Goal: Information Seeking & Learning: Learn about a topic

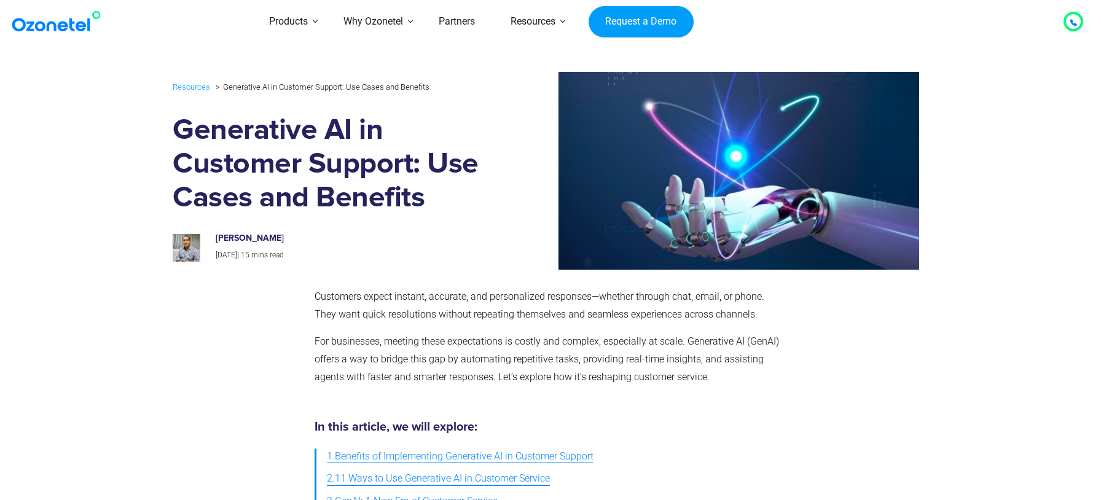
scroll to position [490, 0]
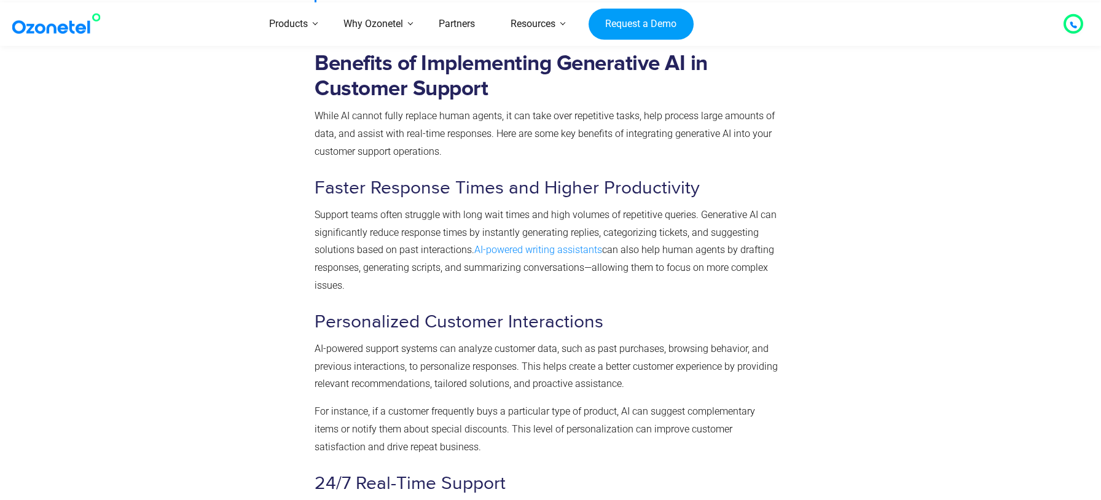
click at [557, 252] on link "AI-powered writing assistants" at bounding box center [538, 250] width 128 height 12
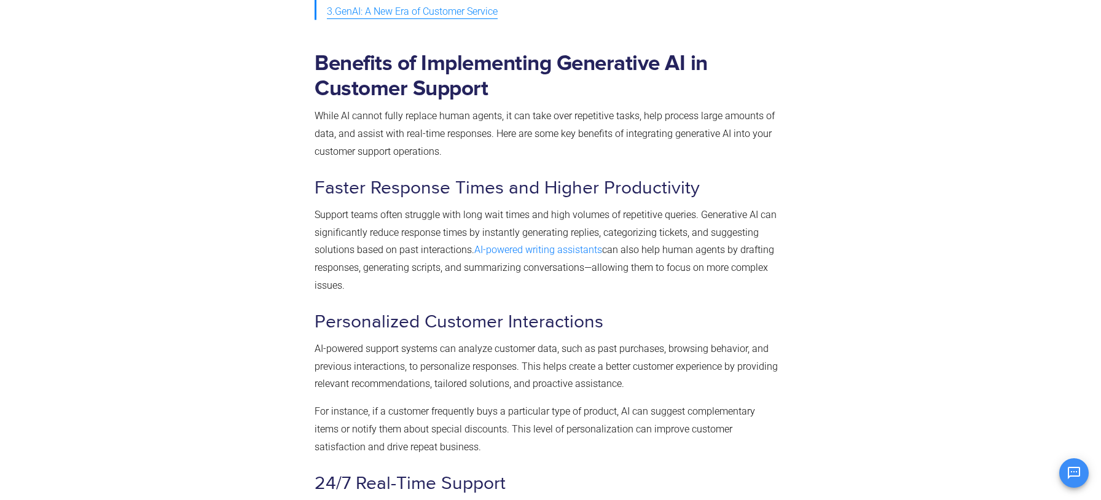
click at [683, 278] on p "Support teams often struggle with long wait times and high volumes of repetitiv…" at bounding box center [548, 250] width 466 height 88
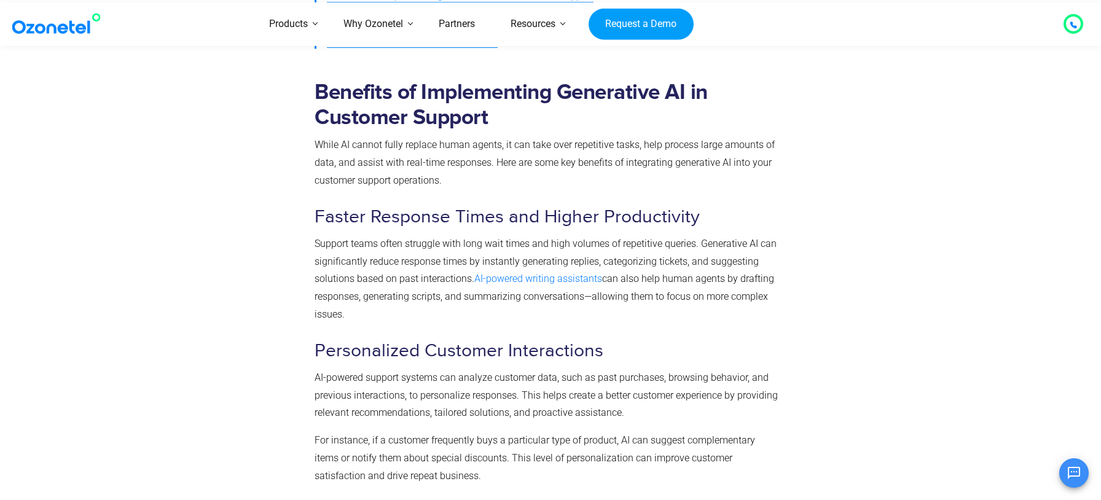
scroll to position [460, 0]
